Goal: Information Seeking & Learning: Understand process/instructions

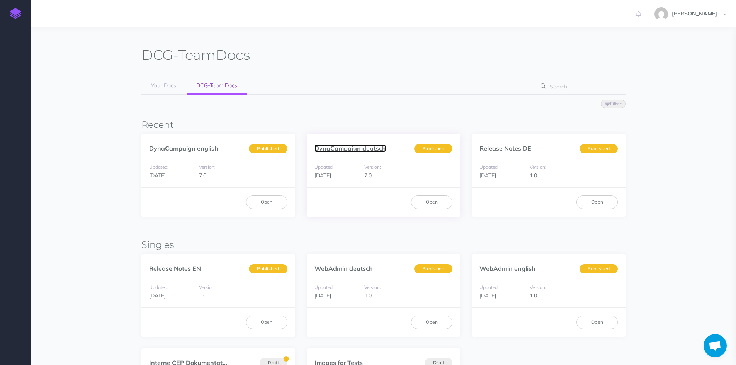
click at [374, 148] on link "DynaCampaign deutsch" at bounding box center [349, 148] width 71 height 8
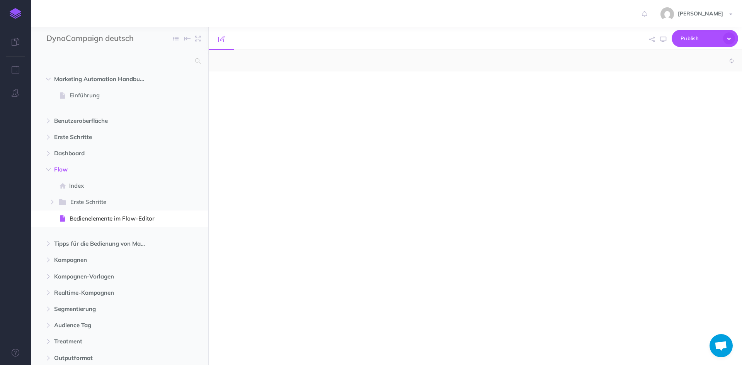
select select "null"
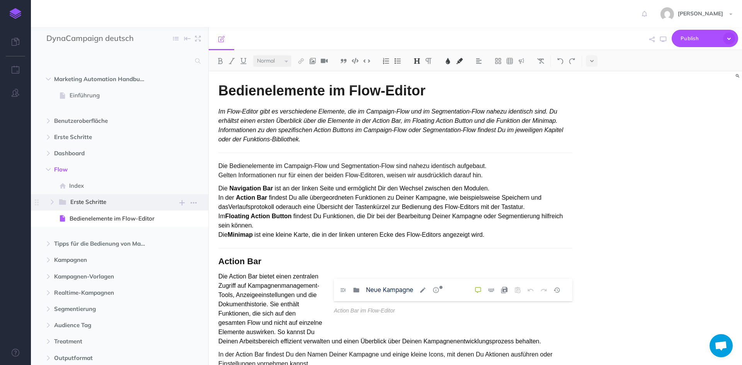
click at [87, 202] on span "Erste Schritte" at bounding box center [110, 202] width 80 height 10
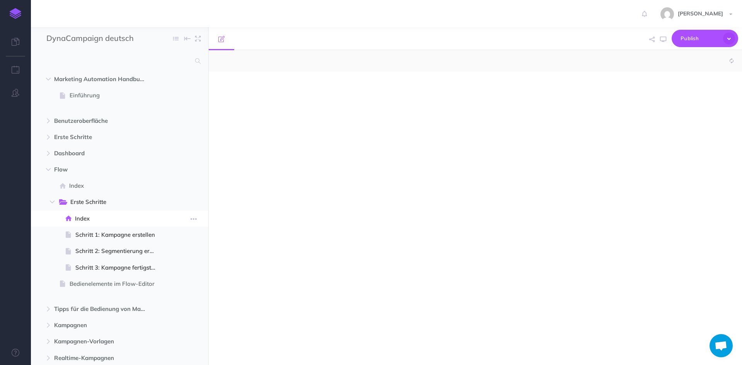
select select "null"
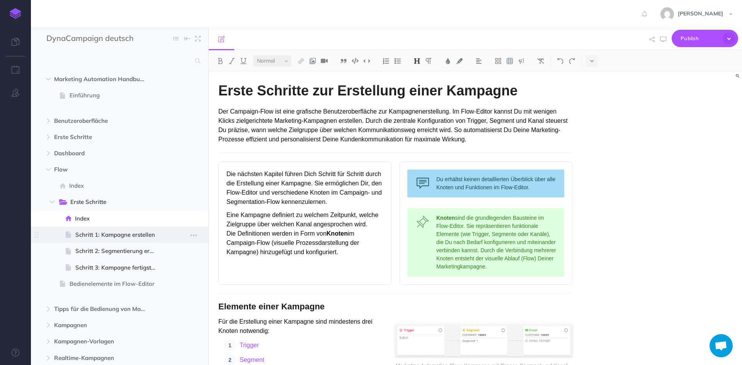
click at [100, 234] on span "Schritt 1: Kampagne erstellen" at bounding box center [118, 234] width 87 height 9
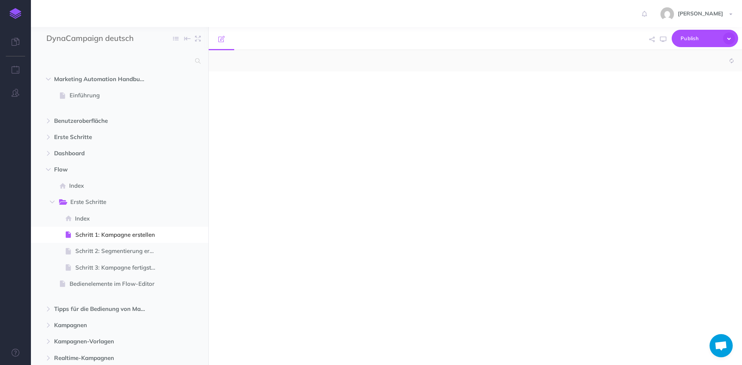
select select "null"
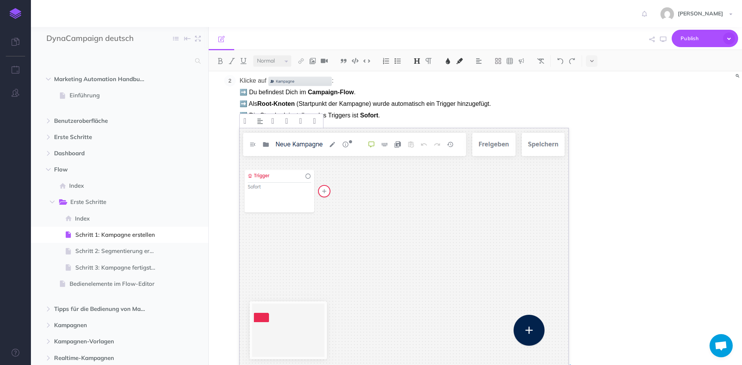
scroll to position [270, 0]
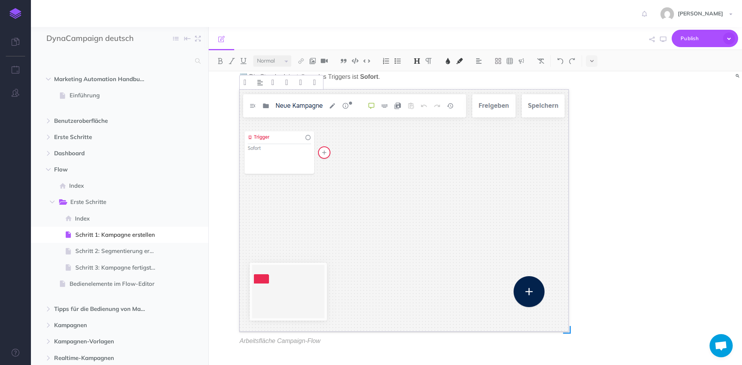
click at [408, 177] on img at bounding box center [404, 211] width 329 height 242
click at [351, 173] on img at bounding box center [404, 211] width 329 height 242
